Goal: Information Seeking & Learning: Learn about a topic

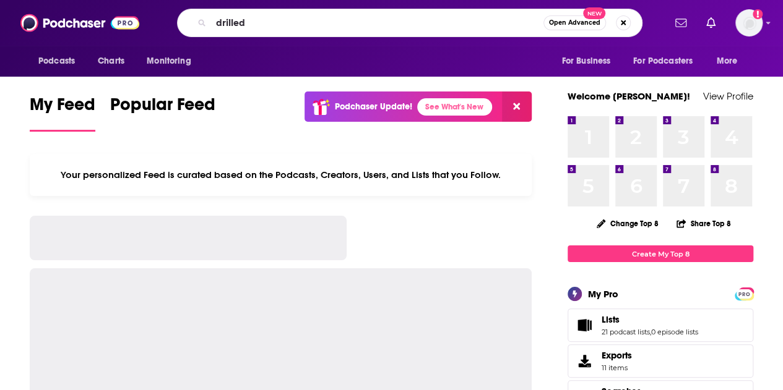
type input "drilled"
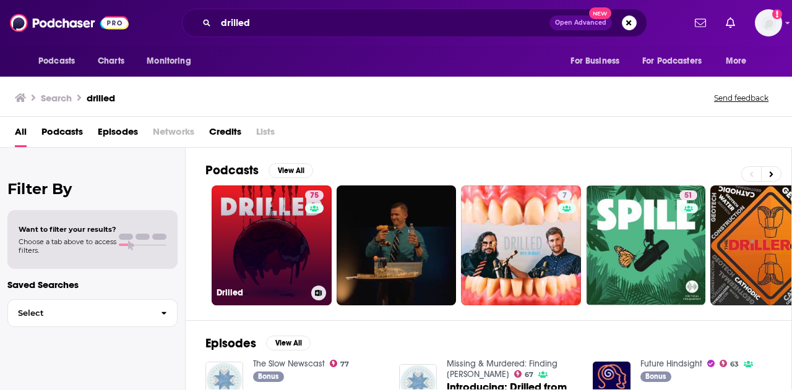
click at [278, 243] on link "75 Drilled" at bounding box center [272, 246] width 120 height 120
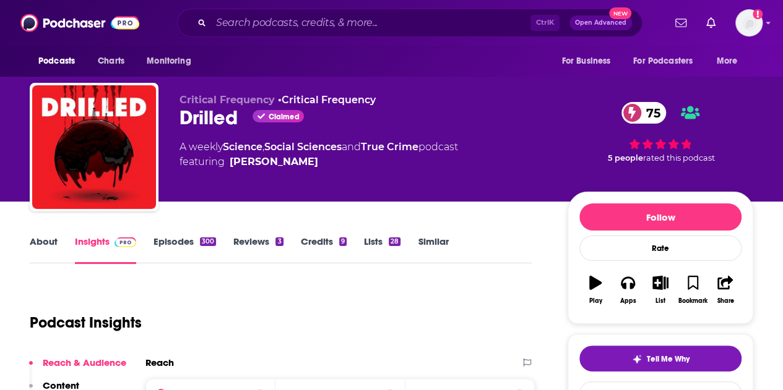
scroll to position [1, 0]
